Goal: Navigation & Orientation: Go to known website

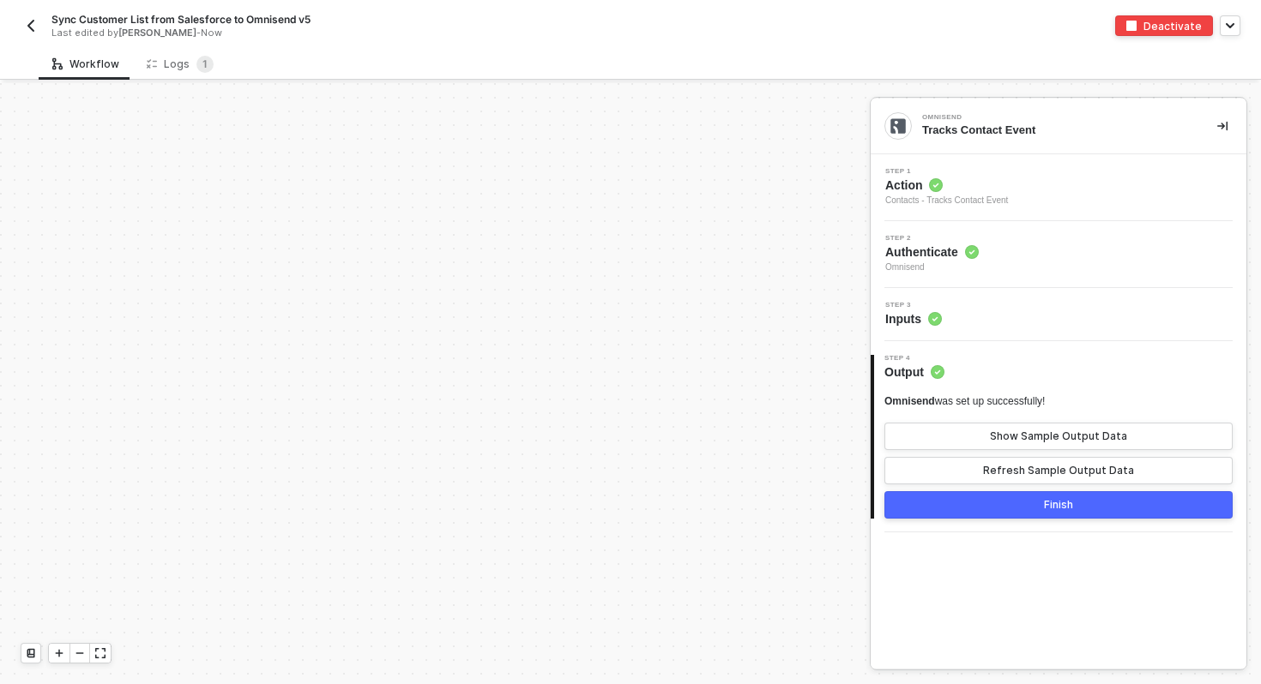
scroll to position [472, 3243]
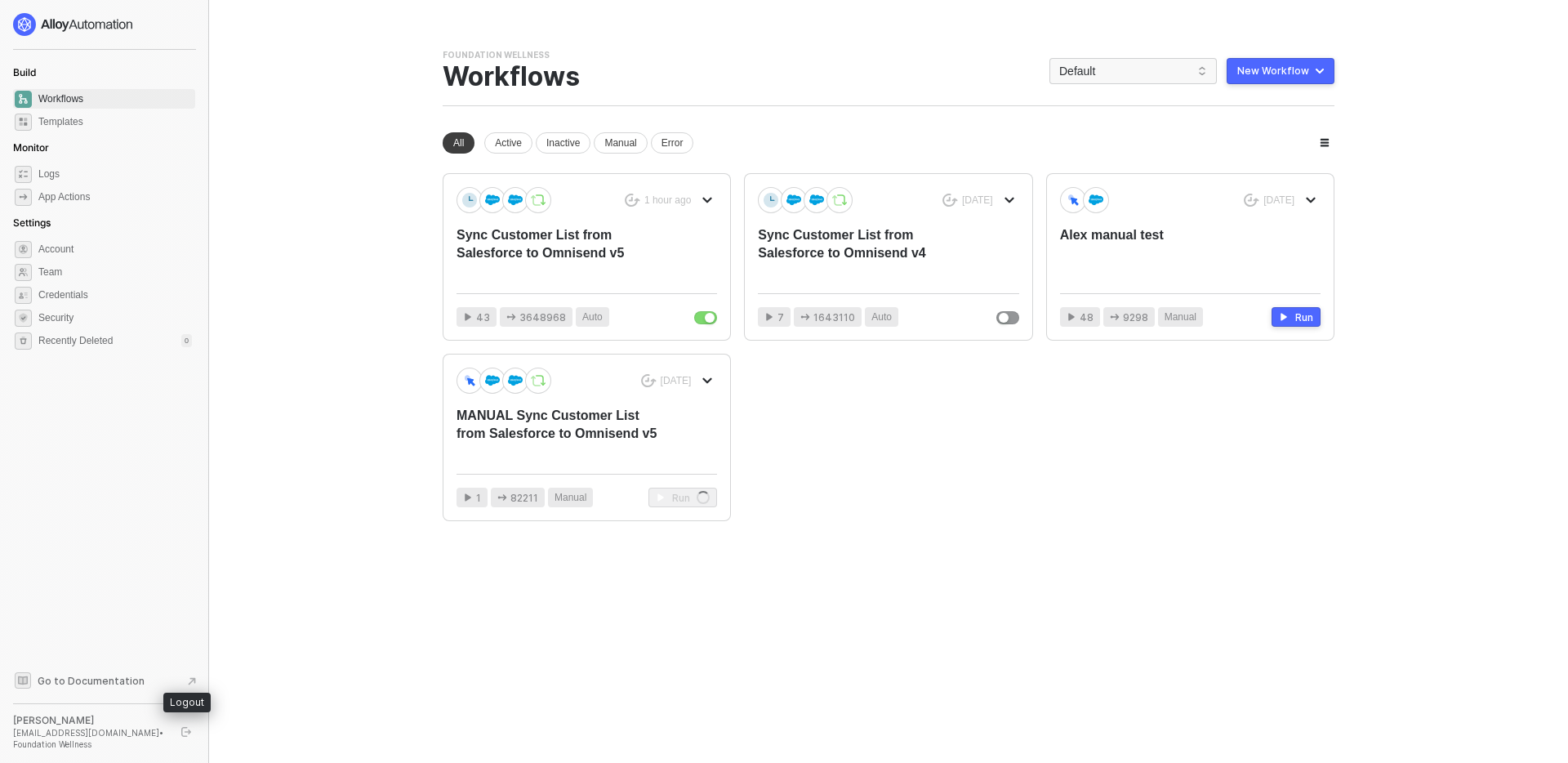
click at [184, 733] on icon "logout" at bounding box center [186, 732] width 10 height 10
